Goal: Task Accomplishment & Management: Manage account settings

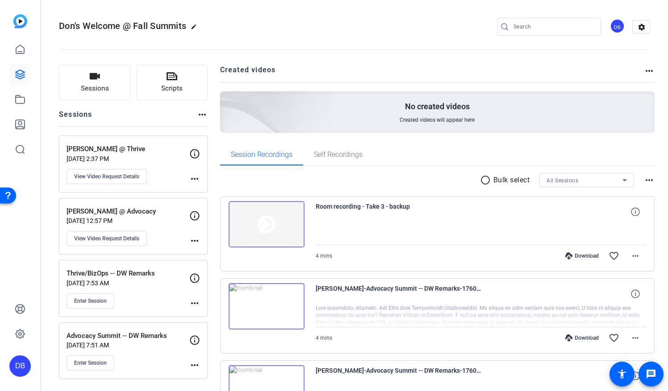
click at [195, 240] on mat-icon "more_horiz" at bounding box center [194, 241] width 11 height 11
click at [192, 236] on div at bounding box center [334, 195] width 668 height 391
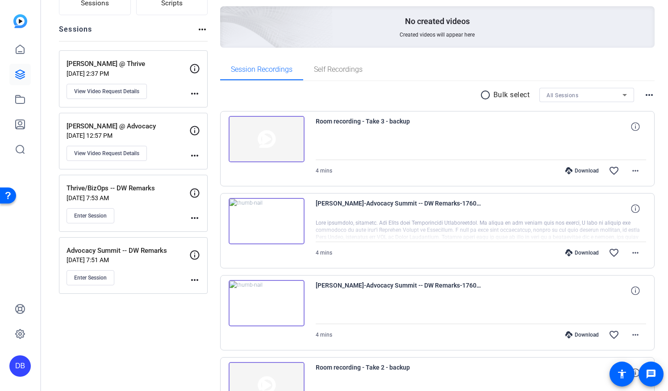
scroll to position [89, 0]
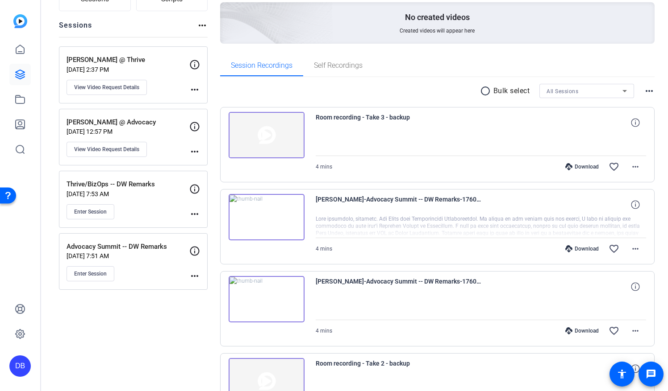
click at [196, 150] on mat-icon "more_horiz" at bounding box center [194, 151] width 11 height 11
click at [108, 121] on div at bounding box center [334, 195] width 668 height 391
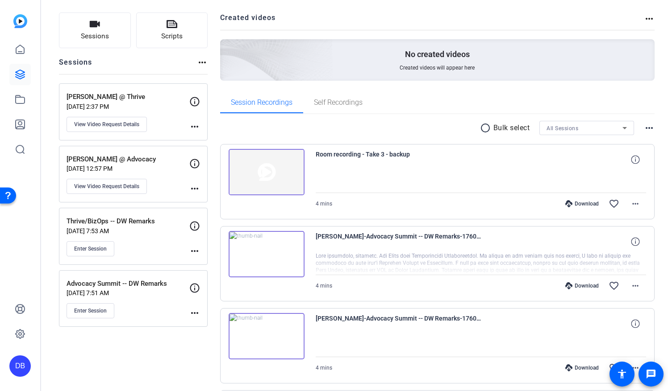
scroll to position [0, 0]
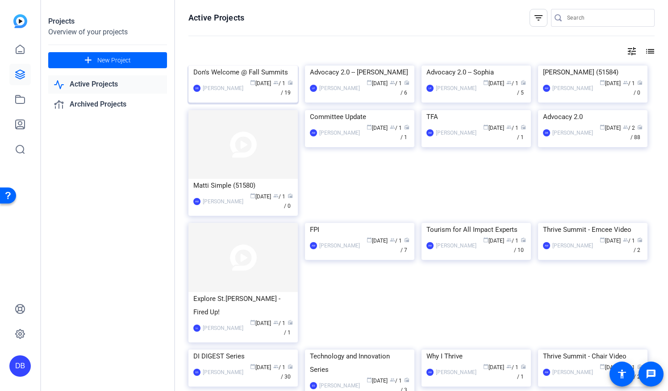
click at [235, 98] on div "DB [PERSON_NAME] calendar_today [DATE] group / 1 radio / 19" at bounding box center [243, 88] width 100 height 19
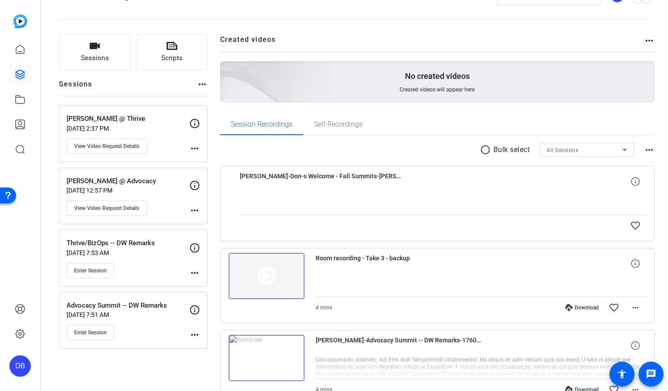
scroll to position [45, 0]
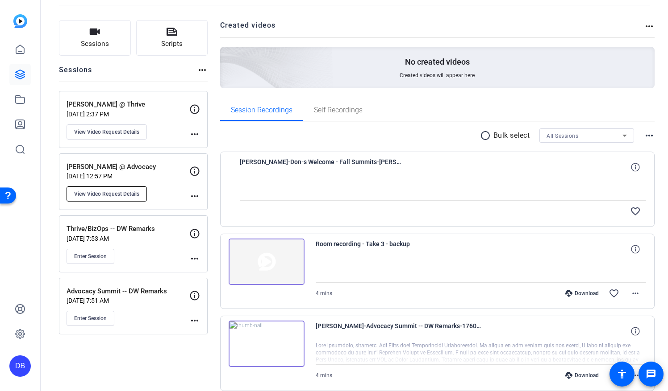
click at [118, 194] on span "View Video Request Details" at bounding box center [106, 194] width 65 height 7
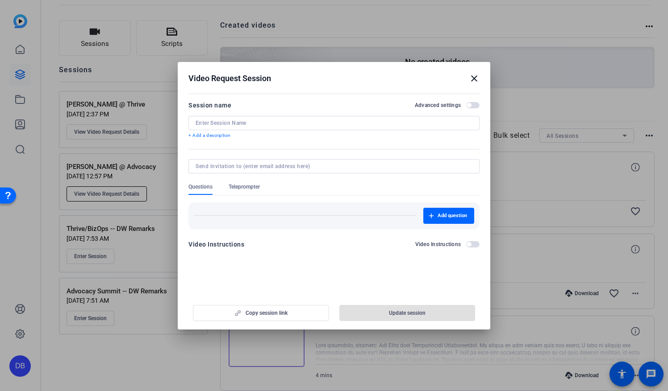
type input "[PERSON_NAME] @ Advocacy"
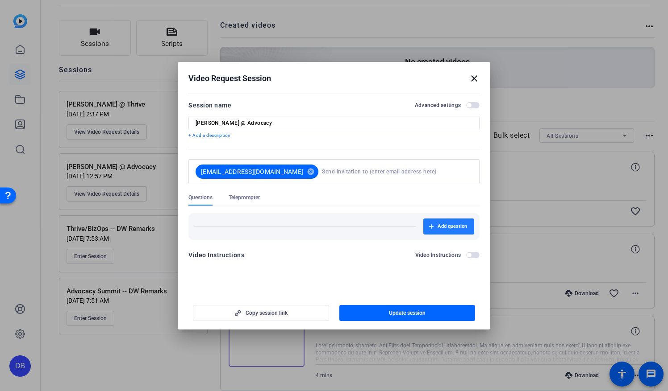
click at [447, 228] on span "Add question" at bounding box center [451, 226] width 29 height 7
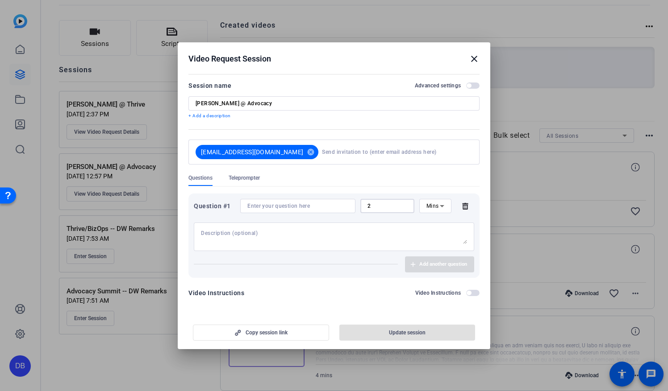
drag, startPoint x: 376, startPoint y: 208, endPoint x: 360, endPoint y: 209, distance: 16.1
click at [360, 209] on div "2" at bounding box center [387, 206] width 54 height 14
type input "3"
click at [426, 217] on div "Question #1 3 Mins" at bounding box center [334, 225] width 280 height 52
click at [253, 208] on input at bounding box center [297, 206] width 101 height 7
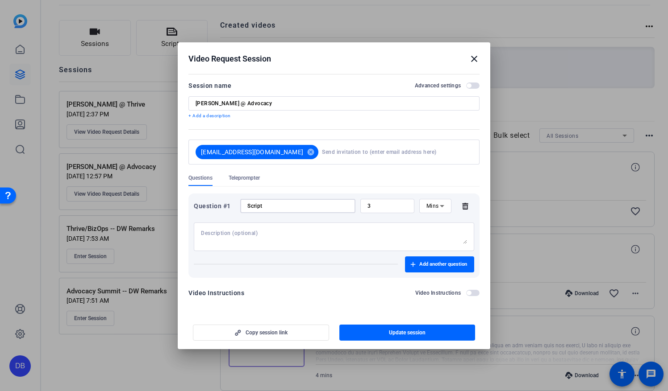
type input "Script"
click at [312, 264] on mat-divider at bounding box center [296, 264] width 204 height 0
click at [241, 180] on span "Teleprompter" at bounding box center [243, 177] width 31 height 7
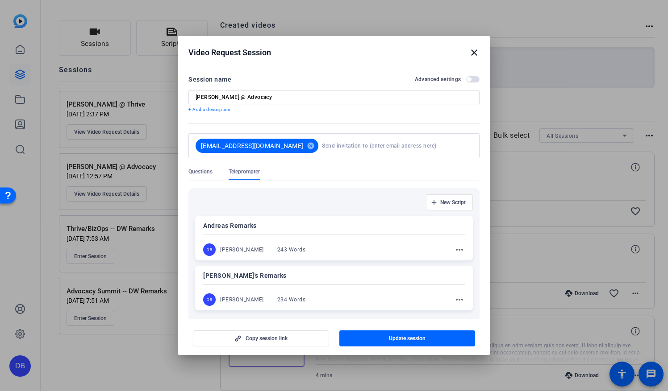
click at [237, 277] on p "[PERSON_NAME]'s Remarks" at bounding box center [334, 275] width 262 height 11
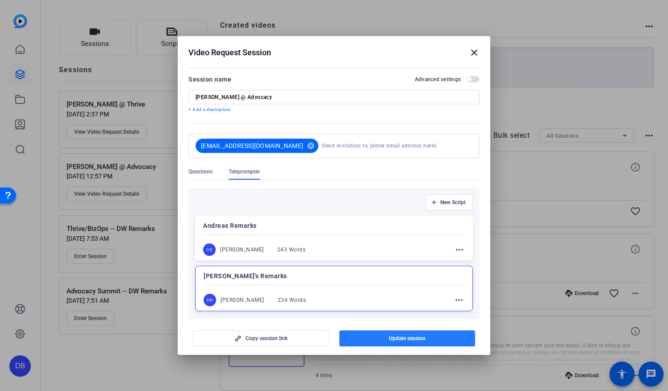
click at [392, 337] on span "Update session" at bounding box center [407, 338] width 37 height 7
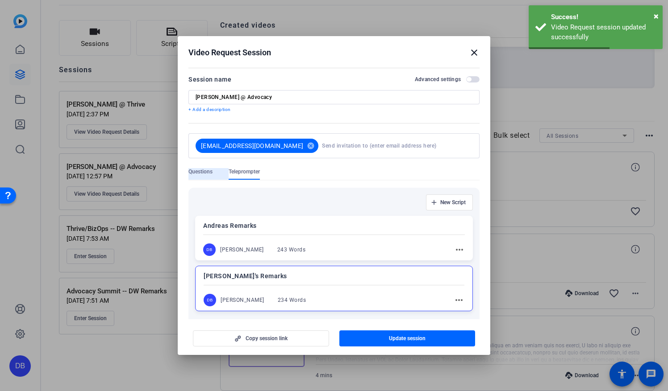
click at [209, 172] on span "Questions" at bounding box center [200, 171] width 24 height 7
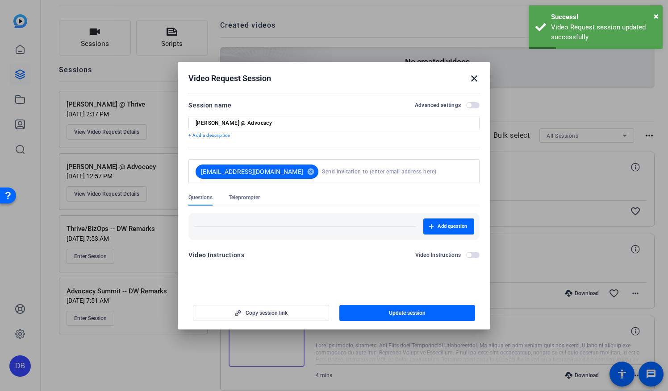
click at [271, 226] on mat-divider at bounding box center [305, 226] width 222 height 0
click at [195, 195] on span "Questions" at bounding box center [200, 197] width 24 height 7
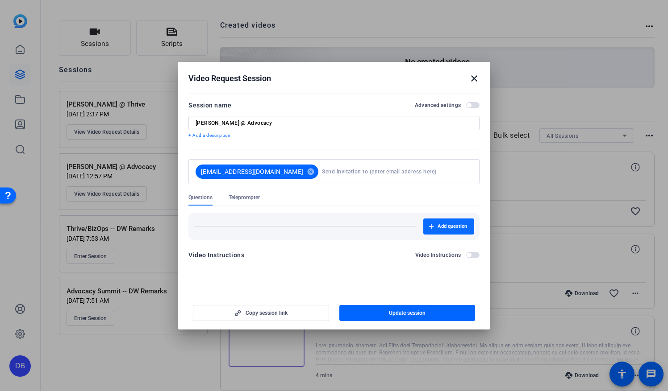
click at [444, 227] on span "Add question" at bounding box center [451, 226] width 29 height 7
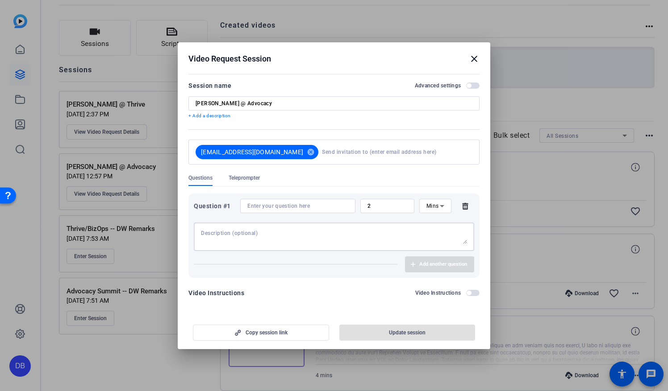
click at [255, 239] on textarea at bounding box center [334, 237] width 266 height 14
click at [274, 232] on textarea at bounding box center [334, 237] width 266 height 14
click at [283, 205] on input at bounding box center [297, 206] width 101 height 7
click at [247, 177] on span "Teleprompter" at bounding box center [243, 177] width 31 height 7
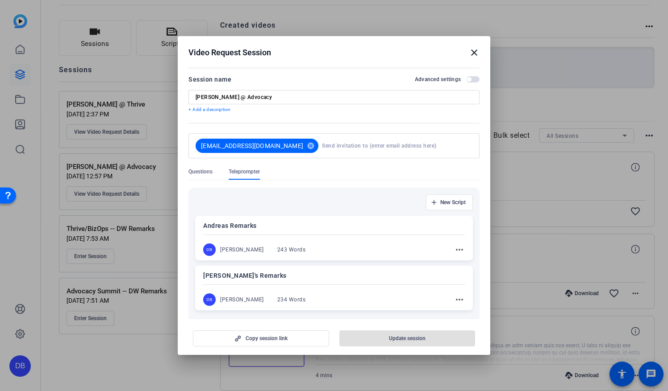
click at [268, 279] on p "[PERSON_NAME]'s Remarks" at bounding box center [334, 275] width 262 height 11
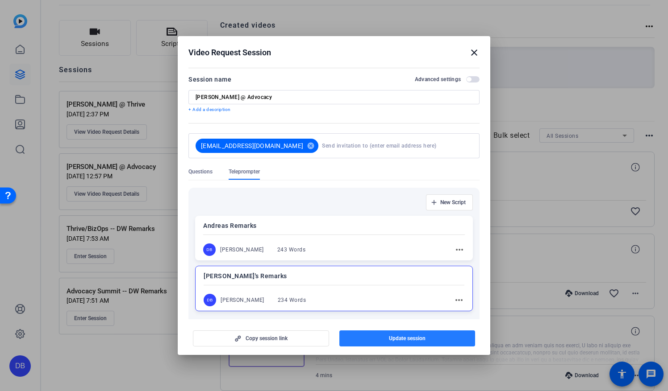
click at [366, 340] on span "button" at bounding box center [407, 338] width 136 height 21
click at [293, 278] on p "[PERSON_NAME]'s Remarks" at bounding box center [334, 276] width 261 height 11
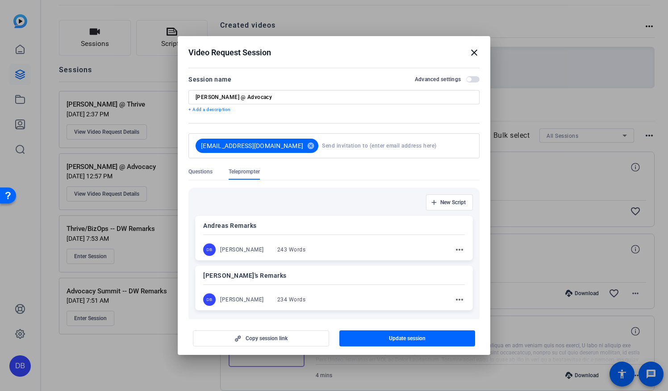
click at [293, 278] on p "[PERSON_NAME]'s Remarks" at bounding box center [334, 275] width 262 height 11
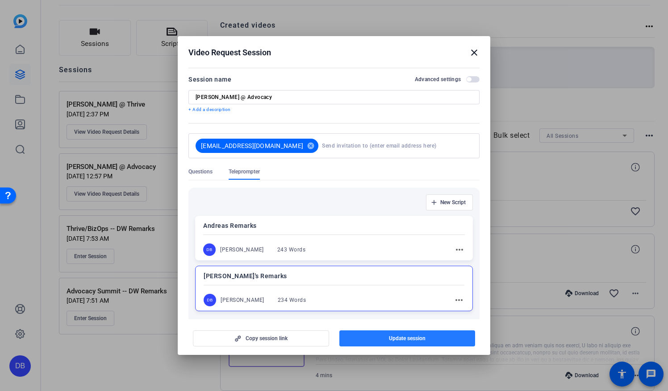
click at [380, 343] on span "button" at bounding box center [407, 338] width 136 height 21
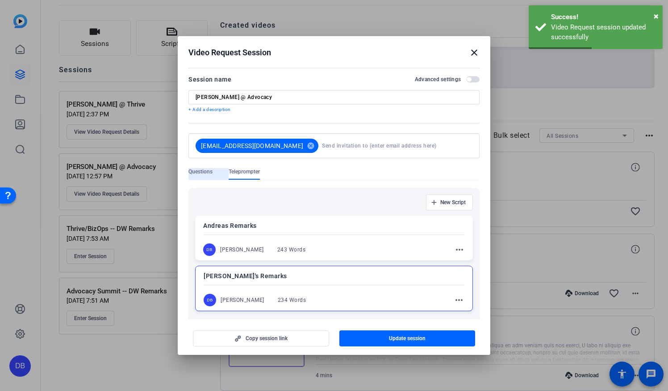
click at [208, 170] on span "Questions" at bounding box center [200, 171] width 24 height 7
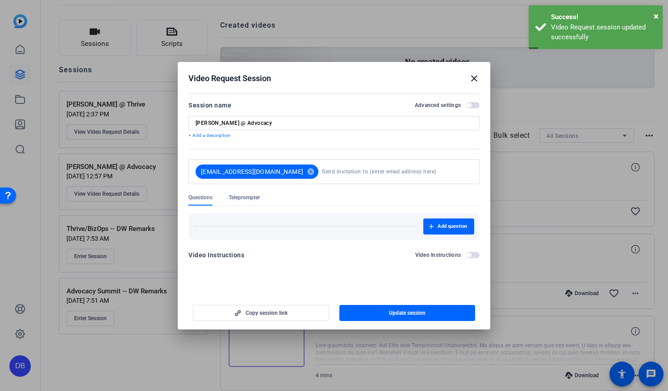
click at [258, 232] on div "Add question" at bounding box center [334, 227] width 280 height 16
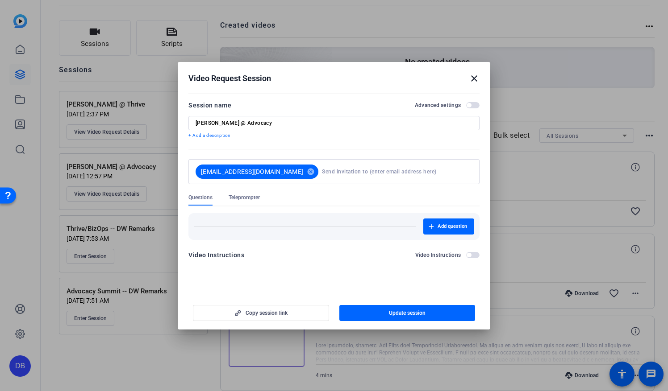
click at [258, 223] on div "Add question" at bounding box center [334, 227] width 280 height 16
click at [449, 229] on span "Add question" at bounding box center [451, 226] width 29 height 7
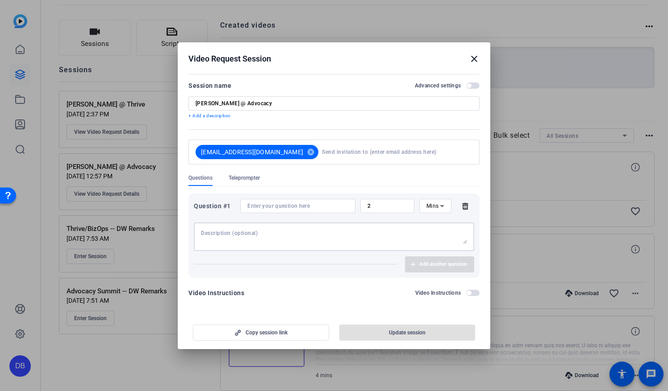
click at [260, 234] on textarea at bounding box center [334, 237] width 266 height 14
click at [470, 86] on span "button" at bounding box center [468, 85] width 4 height 4
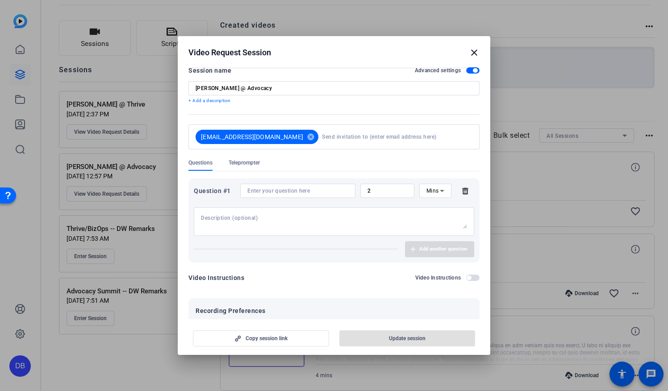
scroll to position [0, 0]
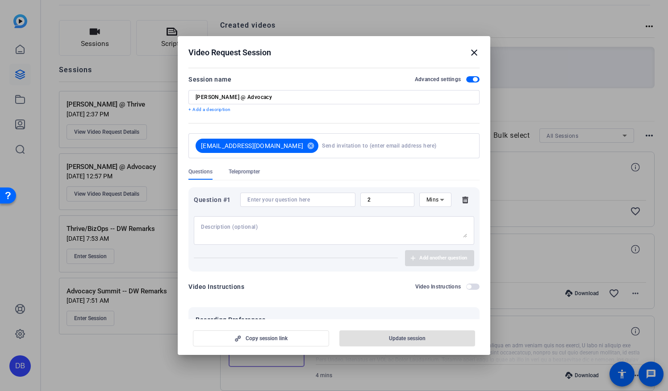
click at [252, 172] on span "Teleprompter" at bounding box center [243, 171] width 31 height 7
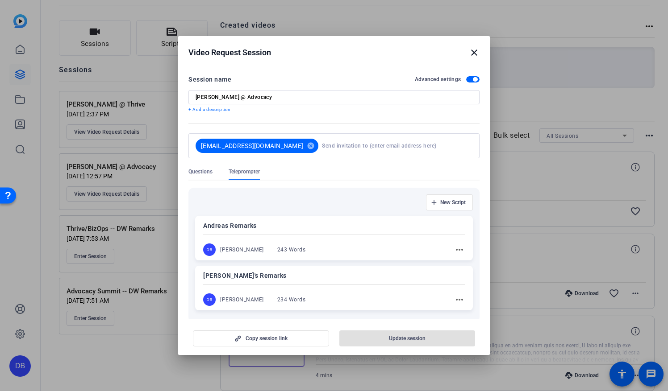
click at [237, 278] on p "[PERSON_NAME]'s Remarks" at bounding box center [334, 275] width 262 height 11
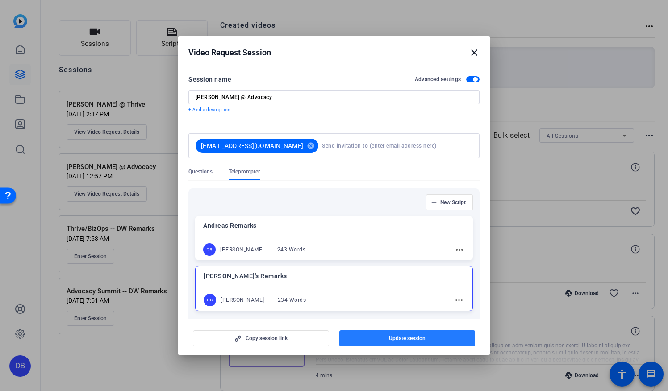
click at [372, 337] on span "button" at bounding box center [407, 338] width 136 height 21
click at [470, 51] on mat-icon "close" at bounding box center [474, 52] width 11 height 11
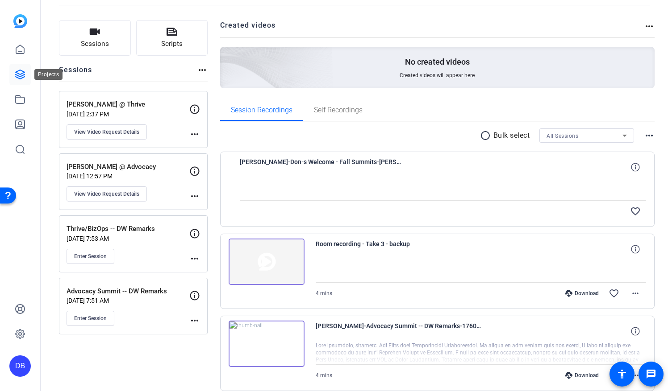
click at [12, 73] on link at bounding box center [19, 74] width 21 height 21
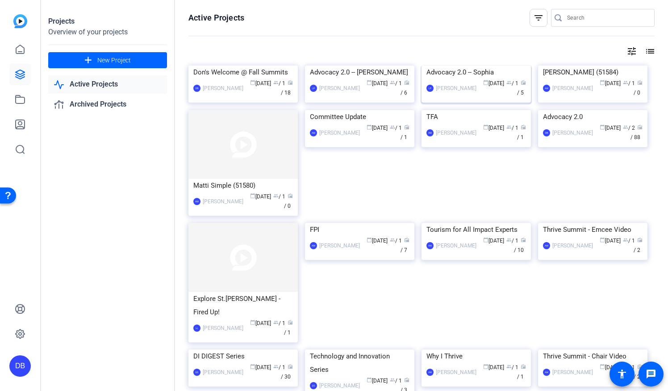
click at [450, 66] on img at bounding box center [475, 66] width 109 height 0
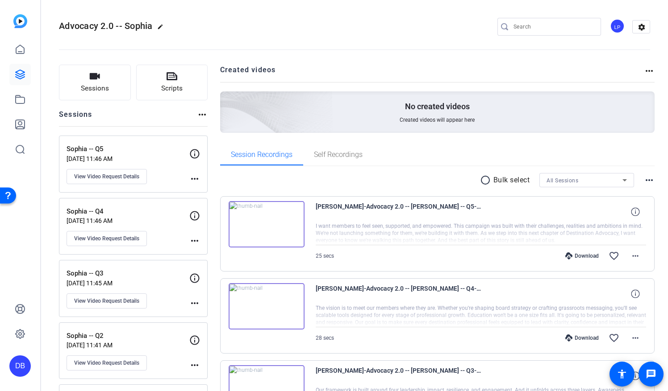
click at [191, 179] on mat-icon "more_horiz" at bounding box center [194, 179] width 11 height 11
click at [165, 181] on div at bounding box center [334, 195] width 668 height 391
click at [122, 179] on span "View Video Request Details" at bounding box center [106, 176] width 65 height 7
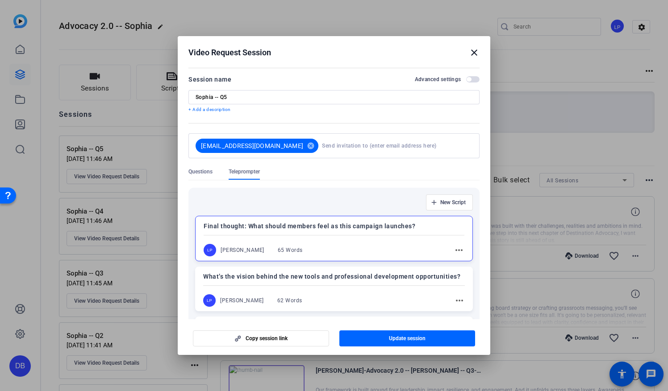
click at [473, 58] on h2 "Video Request Session close" at bounding box center [334, 50] width 312 height 29
drag, startPoint x: 472, startPoint y: 52, endPoint x: 443, endPoint y: 79, distance: 39.5
click at [472, 52] on mat-icon "close" at bounding box center [474, 52] width 11 height 11
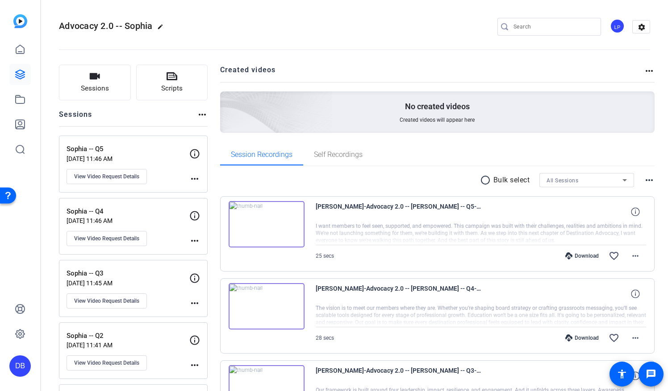
click at [21, 21] on img at bounding box center [20, 21] width 14 height 14
